Goal: Complete application form

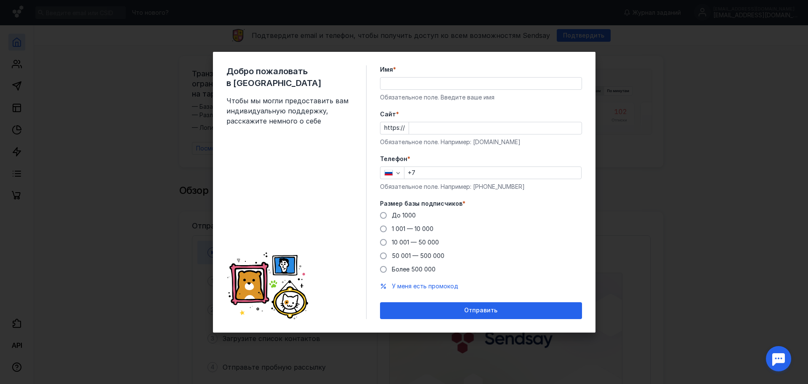
click at [704, 55] on div "Добро пожаловать в Sendsay Чтобы мы могли предоставить вам индивидуальную подде…" at bounding box center [404, 192] width 808 height 384
click at [10, 52] on div "Добро пожаловать в Sendsay Чтобы мы могли предоставить вам индивидуальную подде…" at bounding box center [404, 192] width 808 height 384
click at [633, 64] on div "Добро пожаловать в Sendsay Чтобы мы могли предоставить вам индивидуальную подде…" at bounding box center [404, 192] width 808 height 384
click at [411, 87] on input "Имя *" at bounding box center [481, 83] width 201 height 12
type input "[PERSON_NAME]"
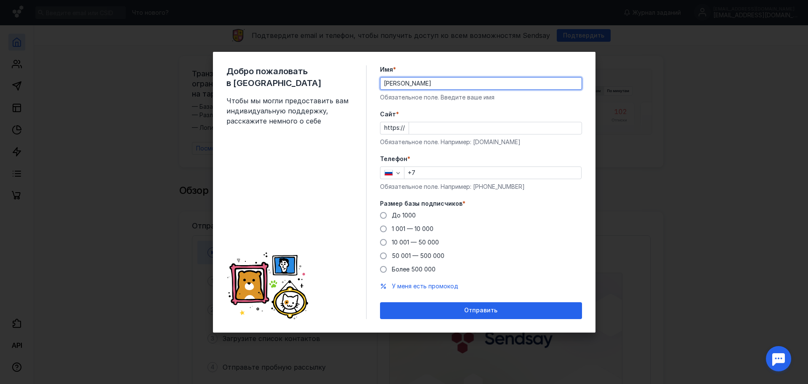
click at [427, 128] on input "Cайт *" at bounding box center [495, 128] width 173 height 12
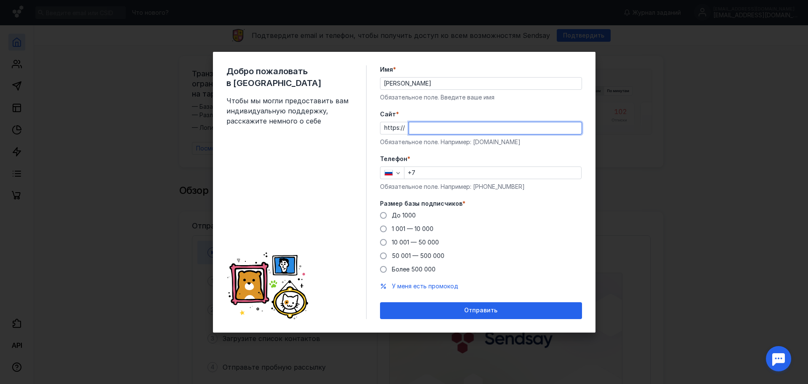
click at [704, 40] on div "Добро пожаловать в Sendsay Чтобы мы могли предоставить вам индивидуальную подде…" at bounding box center [404, 192] width 808 height 384
click at [790, 1] on div "Добро пожаловать в Sendsay Чтобы мы могли предоставить вам индивидуальную подде…" at bounding box center [404, 192] width 808 height 384
click at [719, 68] on div "Добро пожаловать в Sendsay Чтобы мы могли предоставить вам индивидуальную подде…" at bounding box center [404, 192] width 808 height 384
click at [630, 108] on div "Добро пожаловать в Sendsay Чтобы мы могли предоставить вам индивидуальную подде…" at bounding box center [404, 192] width 808 height 384
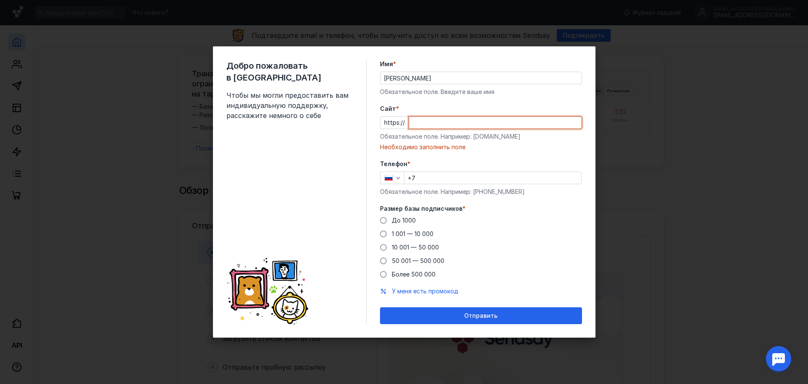
click at [438, 124] on input "Cайт *" at bounding box center [495, 123] width 173 height 12
paste input "[DOMAIN_NAME]/"
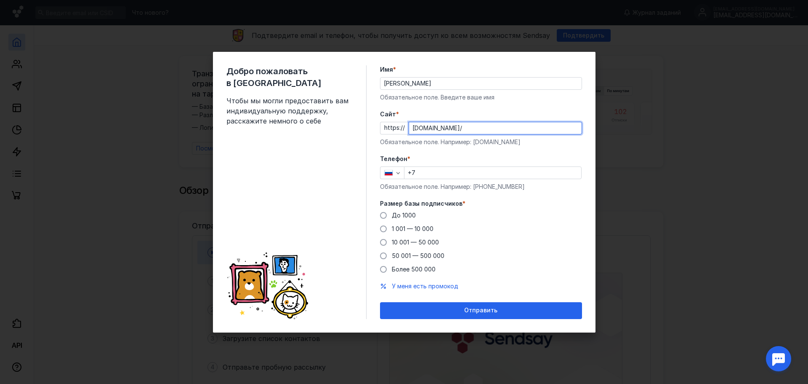
type input "[DOMAIN_NAME]/"
click at [423, 84] on input "[PERSON_NAME]" at bounding box center [481, 83] width 201 height 12
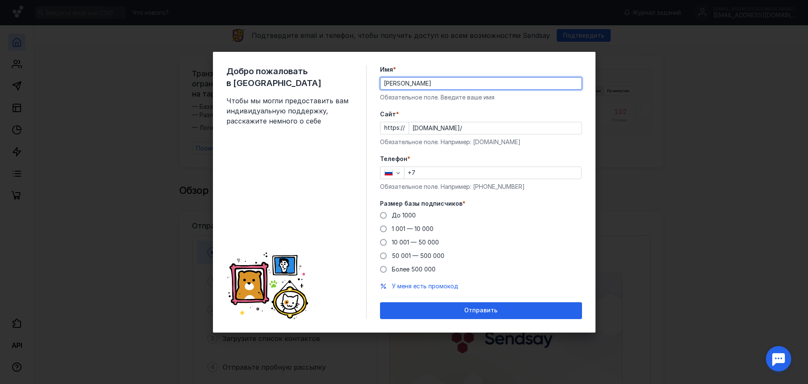
click at [455, 57] on div "Добро пожаловать в Sendsay Чтобы мы могли предоставить вам индивидуальную подде…" at bounding box center [404, 192] width 383 height 280
click at [426, 170] on input "+7" at bounding box center [493, 173] width 177 height 12
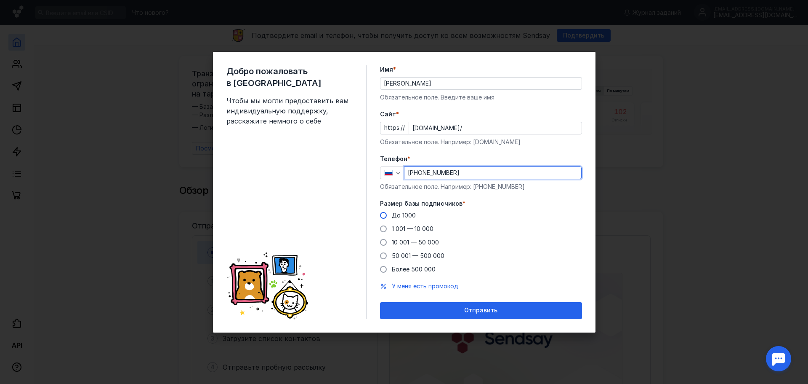
type input "[PHONE_NUMBER]"
click at [396, 217] on span "До 1000" at bounding box center [404, 214] width 24 height 7
click at [0, 0] on input "До 1000" at bounding box center [0, 0] width 0 height 0
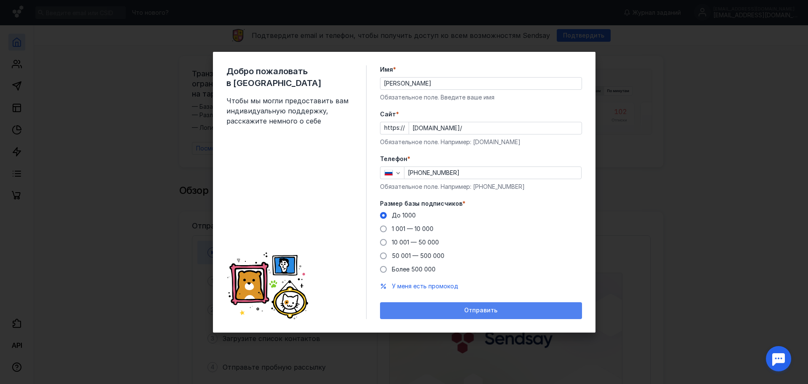
click at [474, 306] on span "Отправить" at bounding box center [480, 309] width 33 height 7
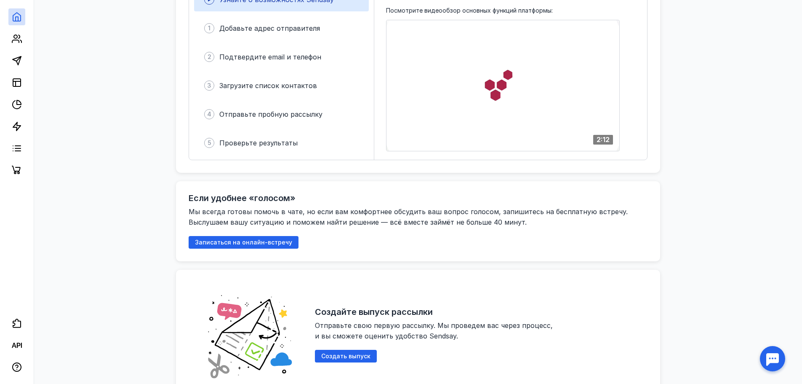
scroll to position [84, 0]
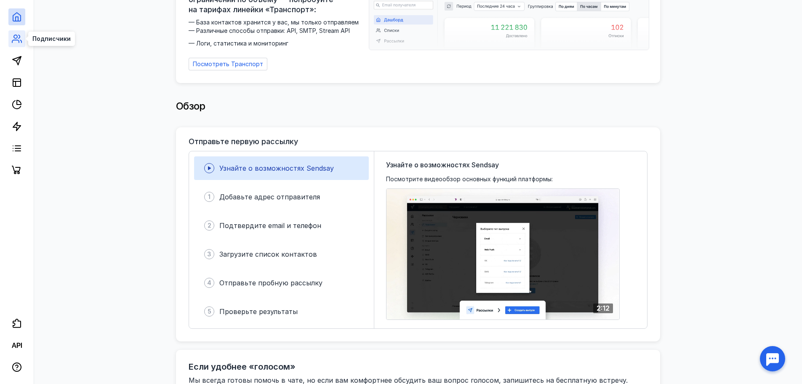
click at [13, 35] on icon at bounding box center [17, 39] width 10 height 10
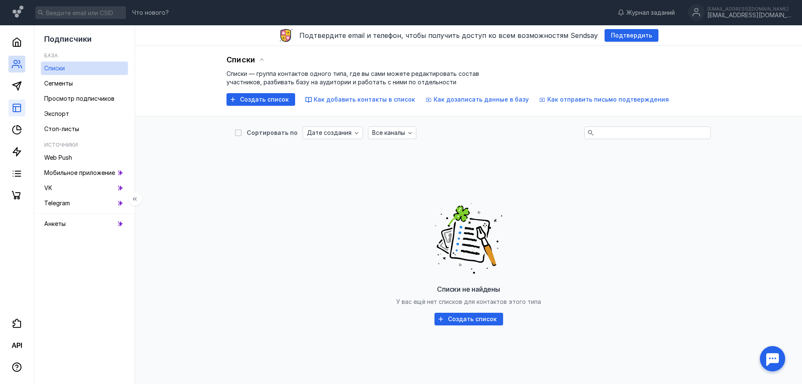
click at [20, 100] on link at bounding box center [16, 107] width 17 height 17
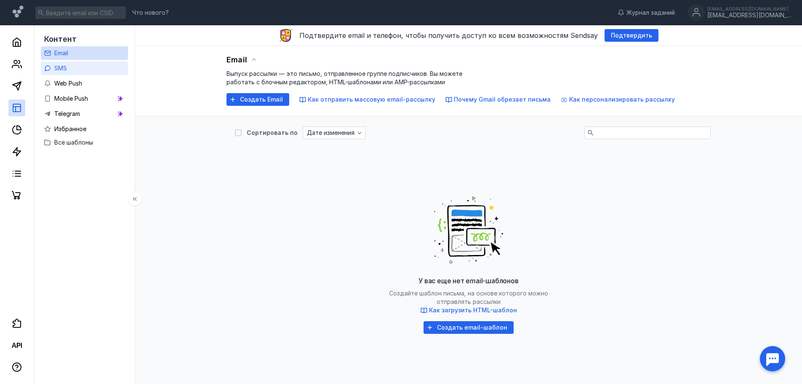
click at [79, 70] on link "SMS" at bounding box center [84, 67] width 87 height 13
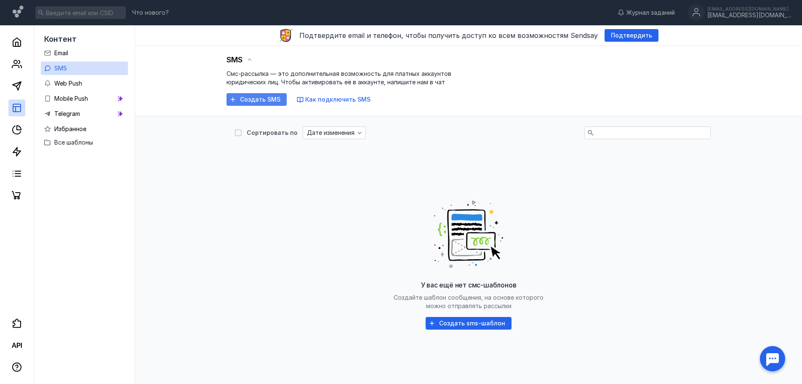
click at [260, 94] on div "Создать SMS" at bounding box center [256, 99] width 60 height 13
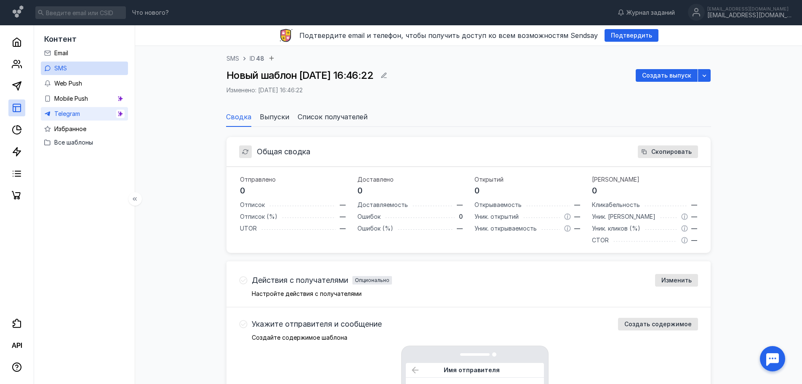
click at [92, 115] on link "Telegram" at bounding box center [84, 113] width 87 height 13
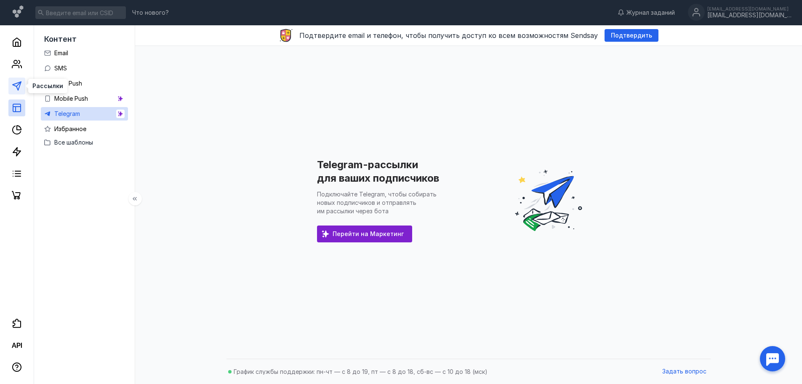
click at [14, 82] on icon at bounding box center [17, 86] width 10 height 10
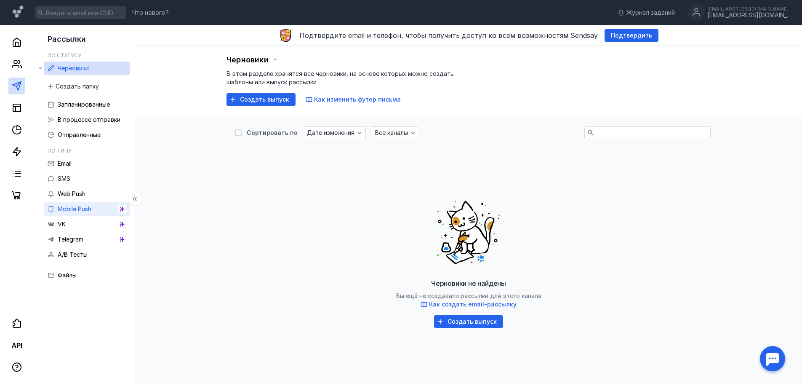
click at [90, 213] on div "Mobile Push" at bounding box center [75, 209] width 34 height 10
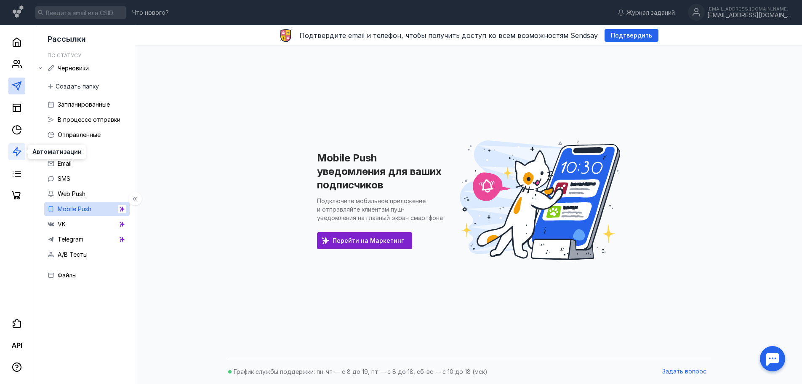
click at [19, 150] on polygon at bounding box center [17, 151] width 8 height 8
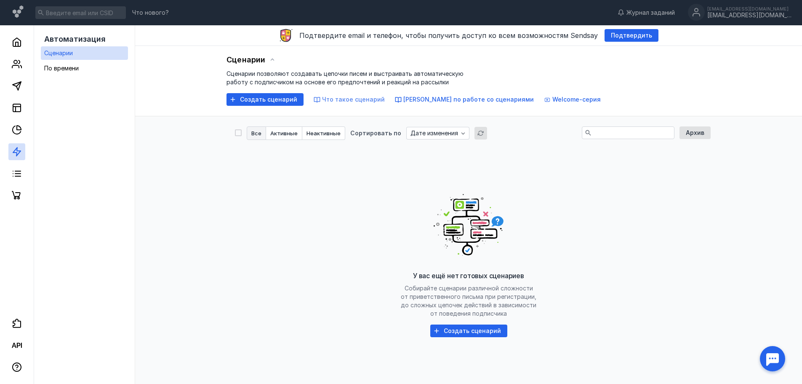
click at [330, 101] on span "Что такое сценарий" at bounding box center [353, 99] width 63 height 7
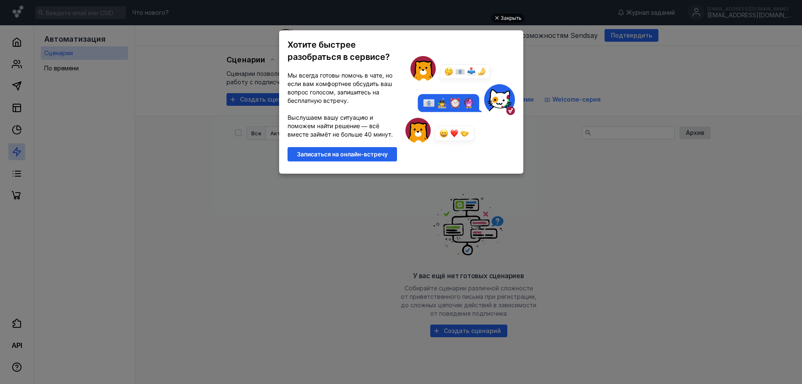
click at [514, 16] on div "Закрыть" at bounding box center [511, 17] width 21 height 9
